Goal: Task Accomplishment & Management: Manage account settings

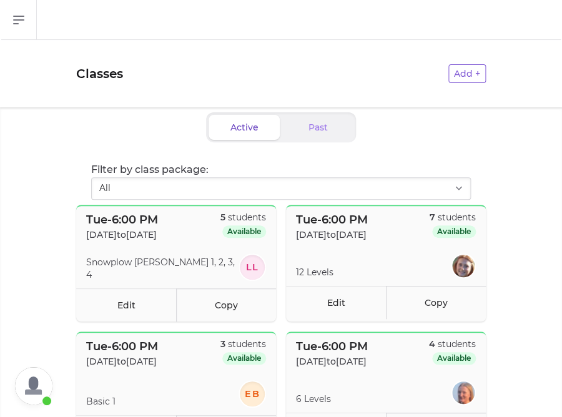
scroll to position [298, 0]
click at [19, 18] on icon "button" at bounding box center [18, 19] width 15 height 15
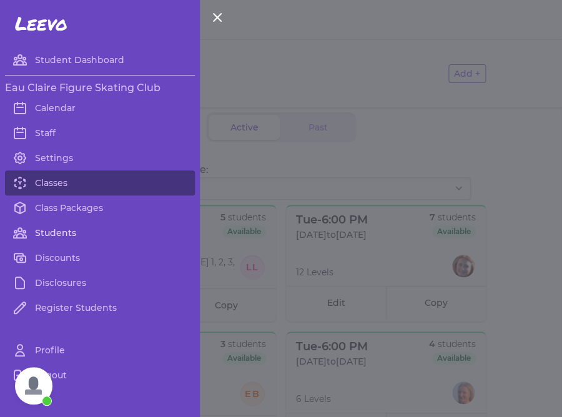
click at [67, 239] on link "Students" at bounding box center [100, 232] width 190 height 25
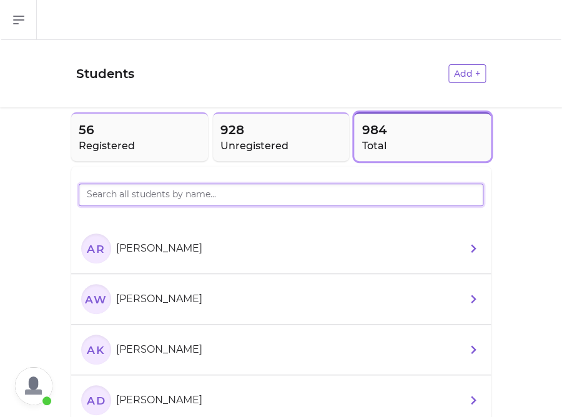
click at [154, 195] on input "search" at bounding box center [281, 195] width 404 height 22
type input "cara"
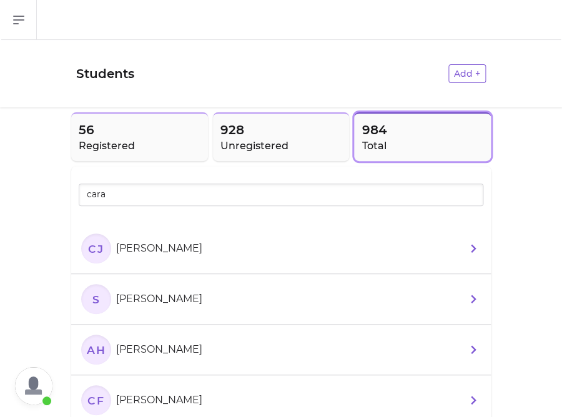
click at [226, 258] on li "[PERSON_NAME]" at bounding box center [280, 248] width 419 height 51
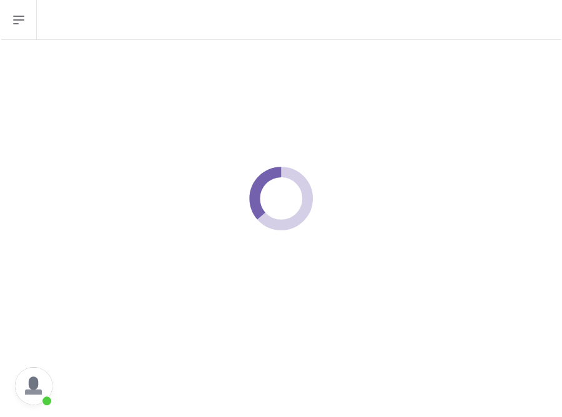
select select "WI"
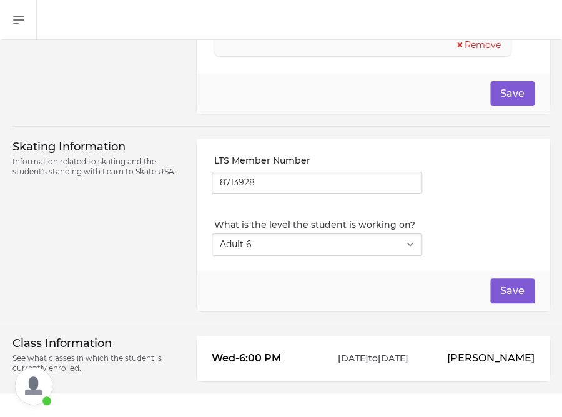
scroll to position [1033, 0]
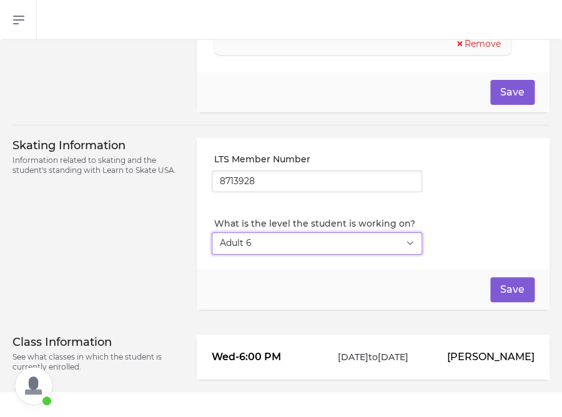
click at [212, 232] on select "Select Level I don't know Basic 1 Basic 2 Basic 3 Basic 4 Basic 5 Basic 6 Snowp…" at bounding box center [317, 243] width 210 height 22
select select "11"
click option "Pre-Free Skate" at bounding box center [0, 0] width 0 height 0
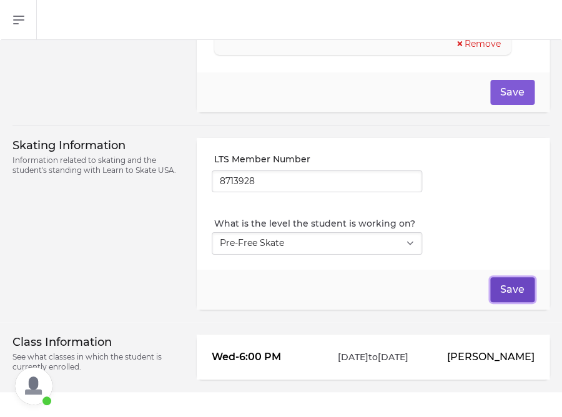
click at [518, 295] on button "Save" at bounding box center [512, 289] width 44 height 25
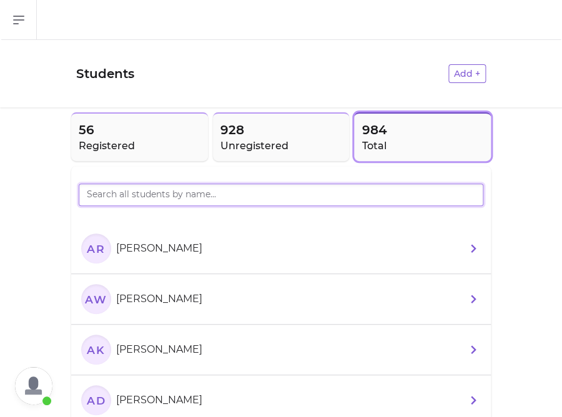
click at [189, 198] on input "search" at bounding box center [281, 195] width 404 height 22
type input "[PERSON_NAME]"
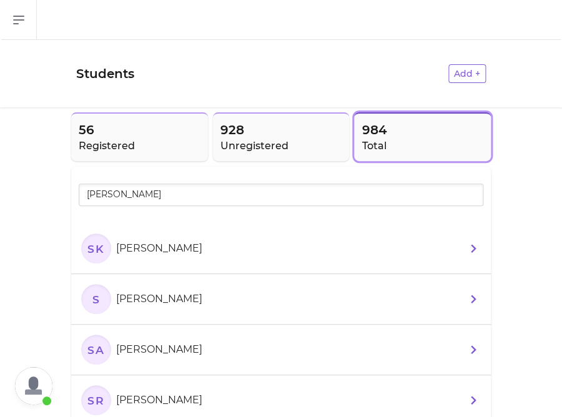
click at [243, 261] on li "SK [PERSON_NAME]" at bounding box center [280, 248] width 419 height 51
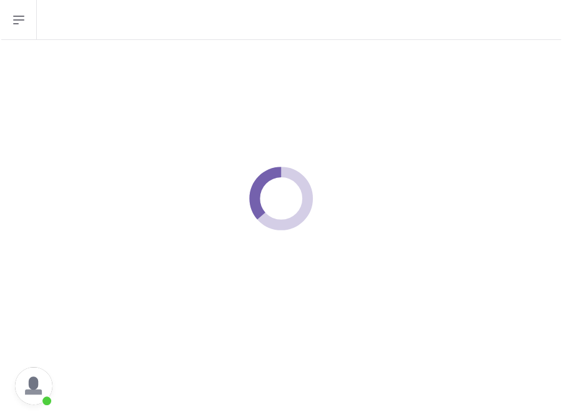
select select "WI"
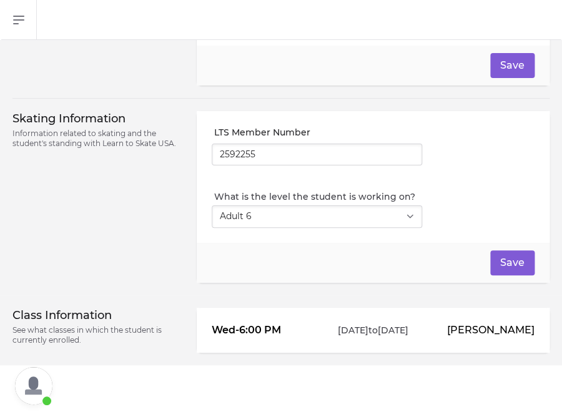
scroll to position [1090, 0]
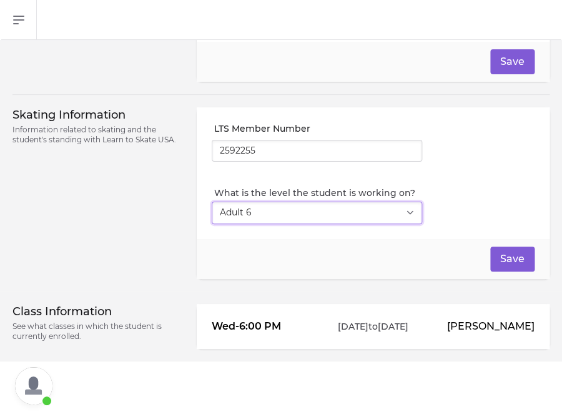
click at [212, 202] on select "Select Level I don't know Basic 1 Basic 2 Basic 3 Basic 4 Basic 5 Basic 6 Snowp…" at bounding box center [317, 213] width 210 height 22
select select "11"
click option "Pre-Free Skate" at bounding box center [0, 0] width 0 height 0
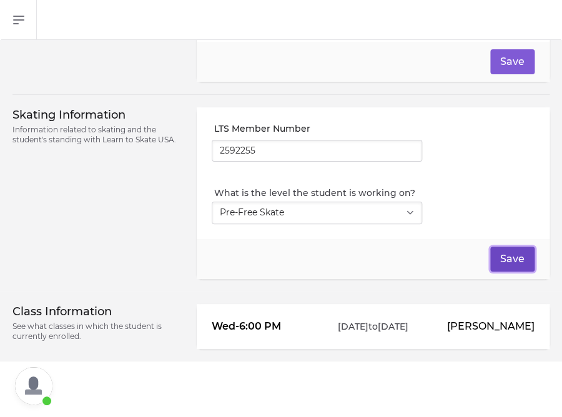
click at [509, 260] on button "Save" at bounding box center [512, 259] width 44 height 25
click at [18, 22] on icon "button" at bounding box center [18, 19] width 15 height 15
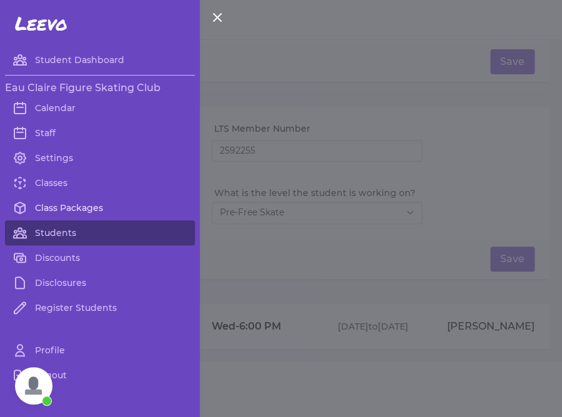
click at [73, 210] on link "Class Packages" at bounding box center [100, 207] width 190 height 25
